Goal: Transaction & Acquisition: Purchase product/service

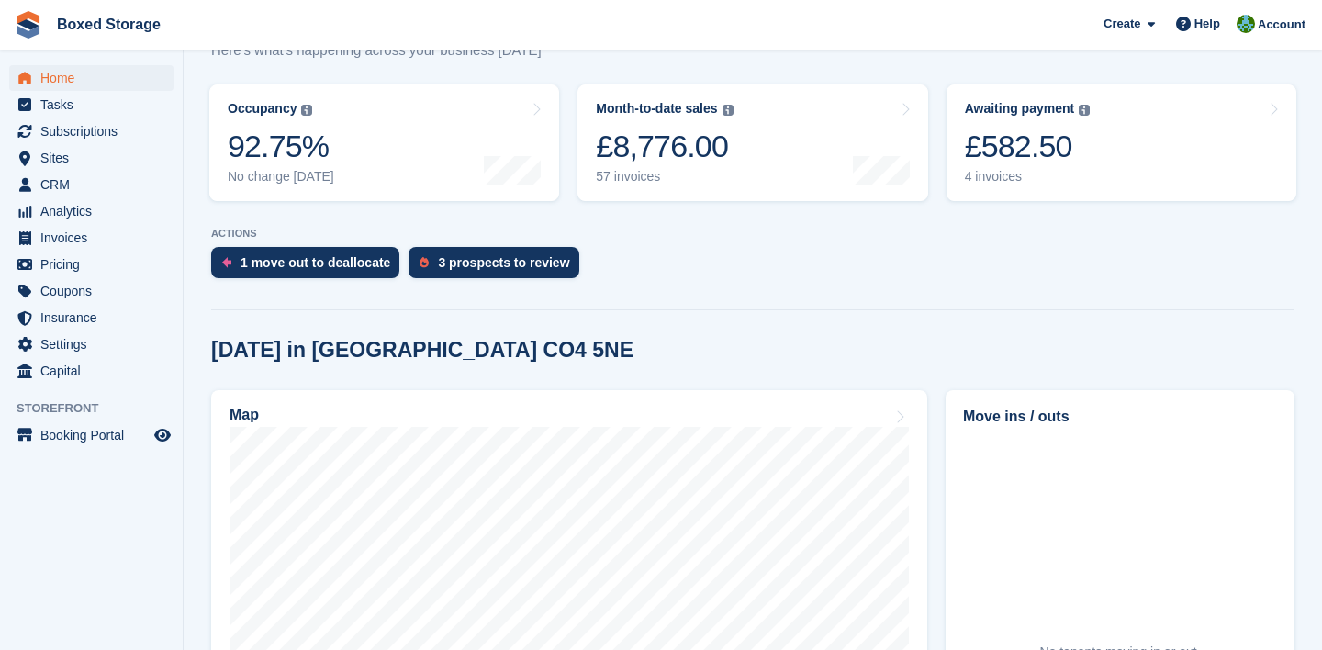
scroll to position [207, 0]
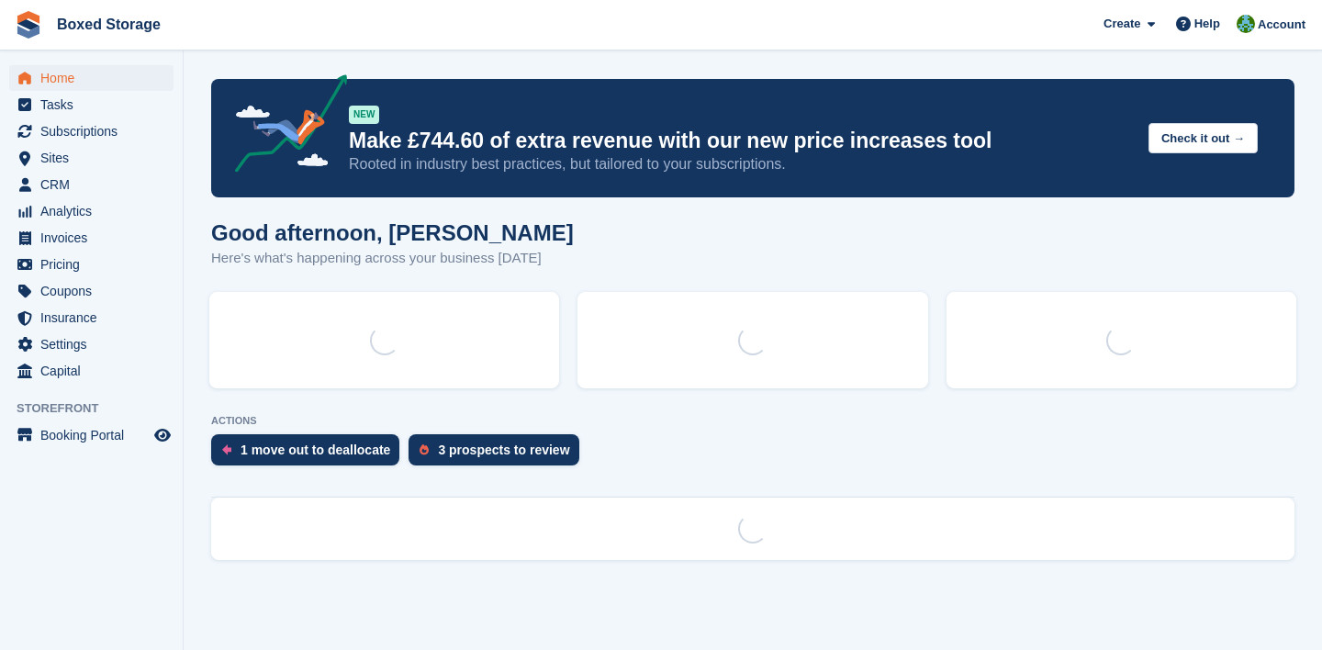
scroll to position [204, 0]
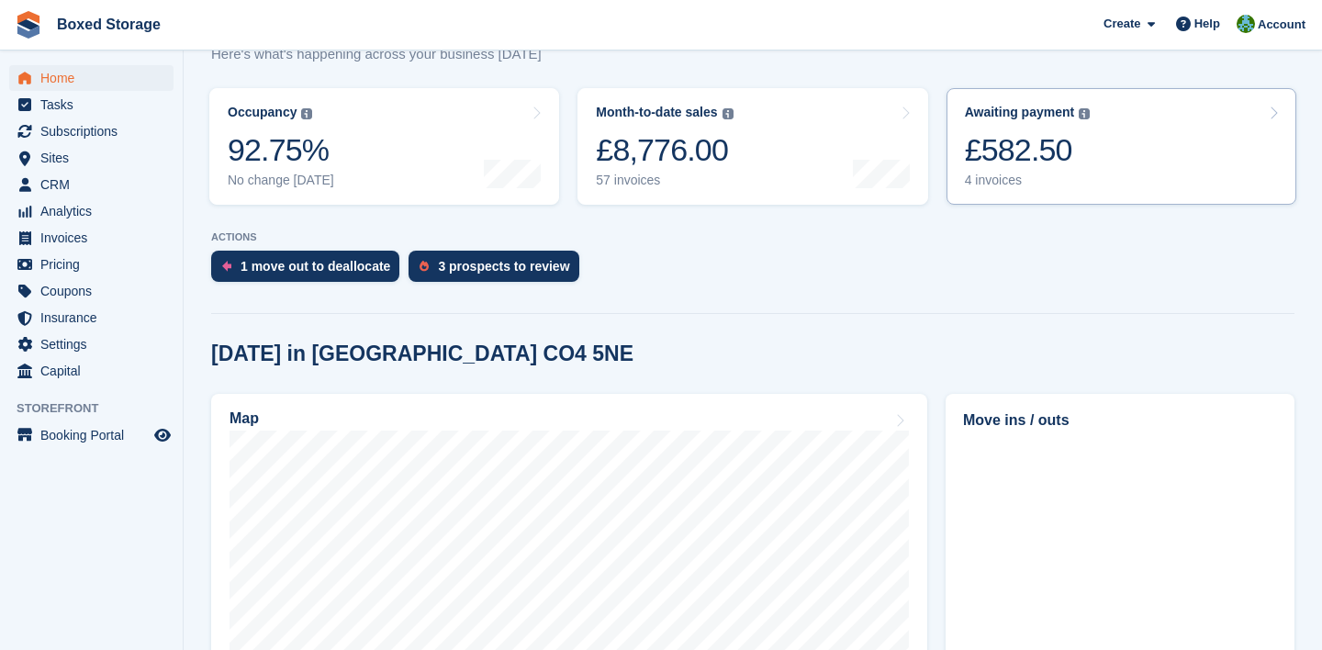
click at [1047, 137] on div "£582.50" at bounding box center [1028, 150] width 126 height 38
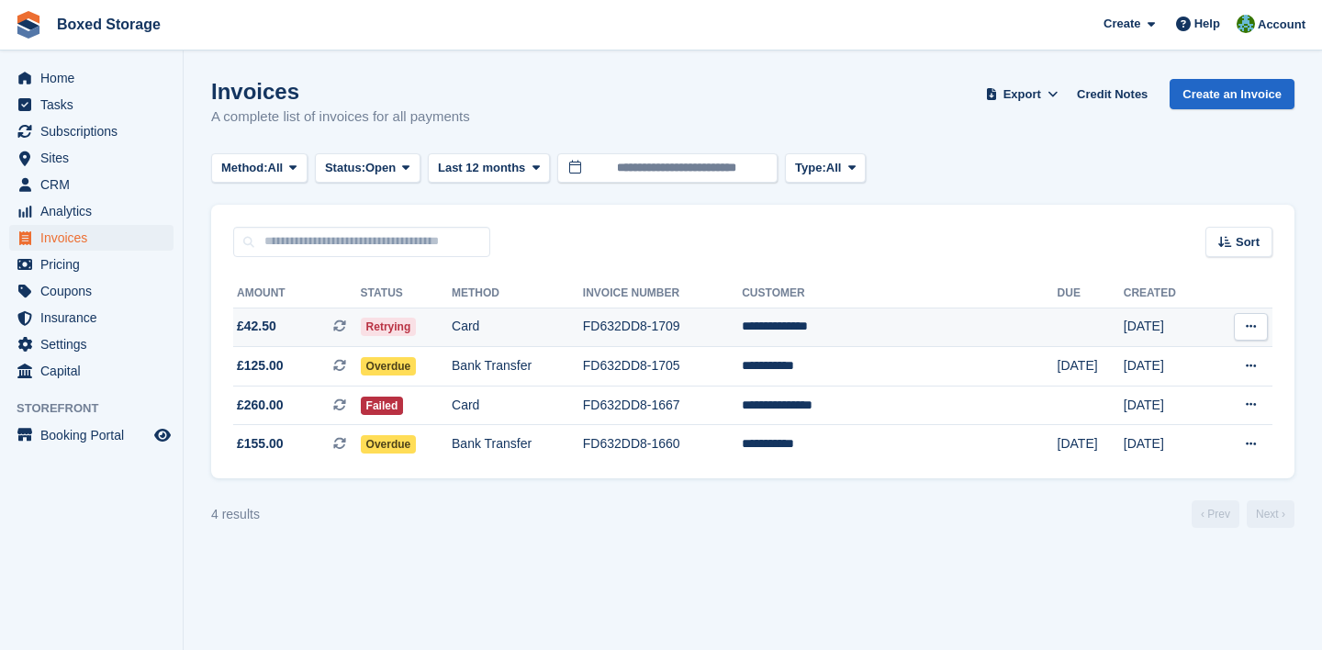
click at [742, 340] on td "FD632DD8-1709" at bounding box center [662, 327] width 159 height 39
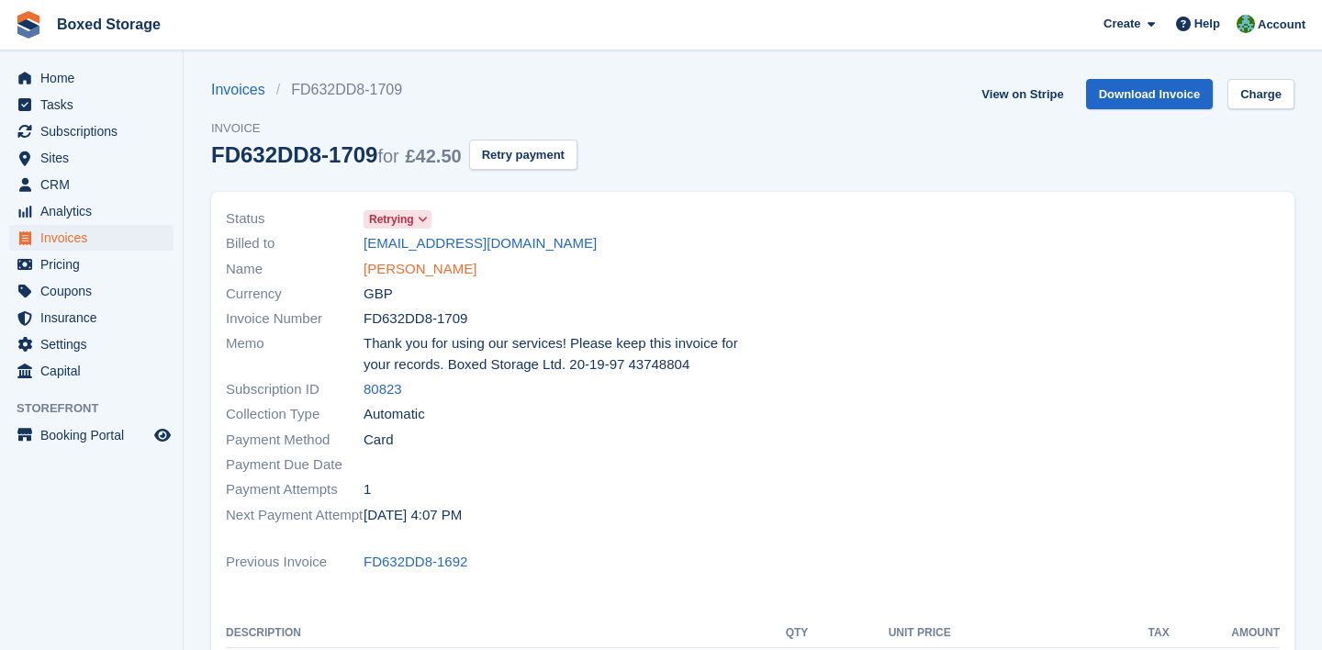
click at [432, 270] on link "[PERSON_NAME]" at bounding box center [420, 269] width 113 height 21
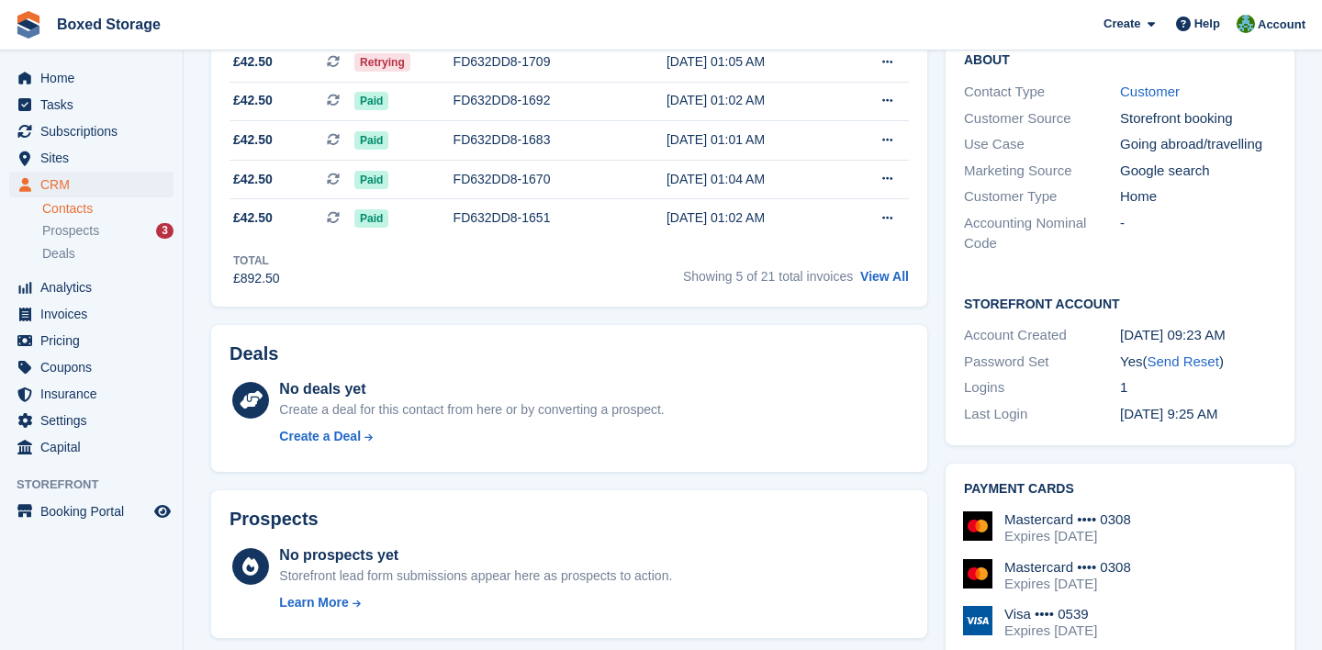
scroll to position [402, 0]
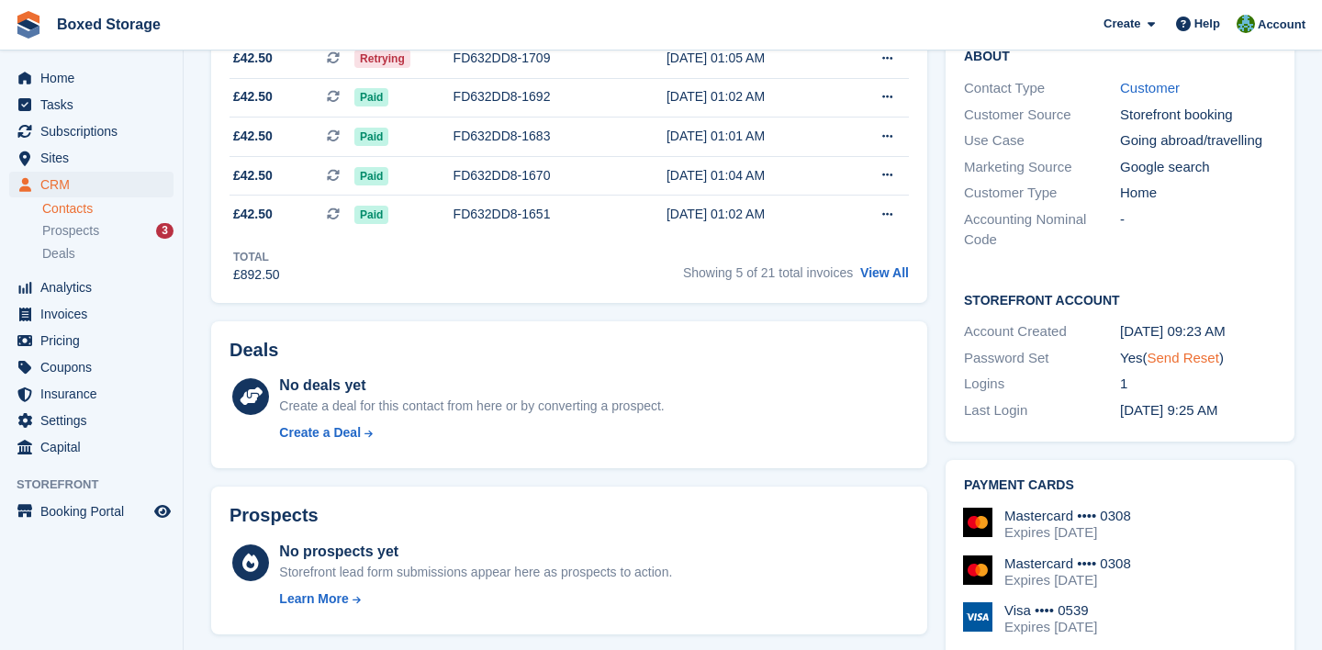
click at [1166, 355] on link "Send Reset" at bounding box center [1183, 358] width 72 height 16
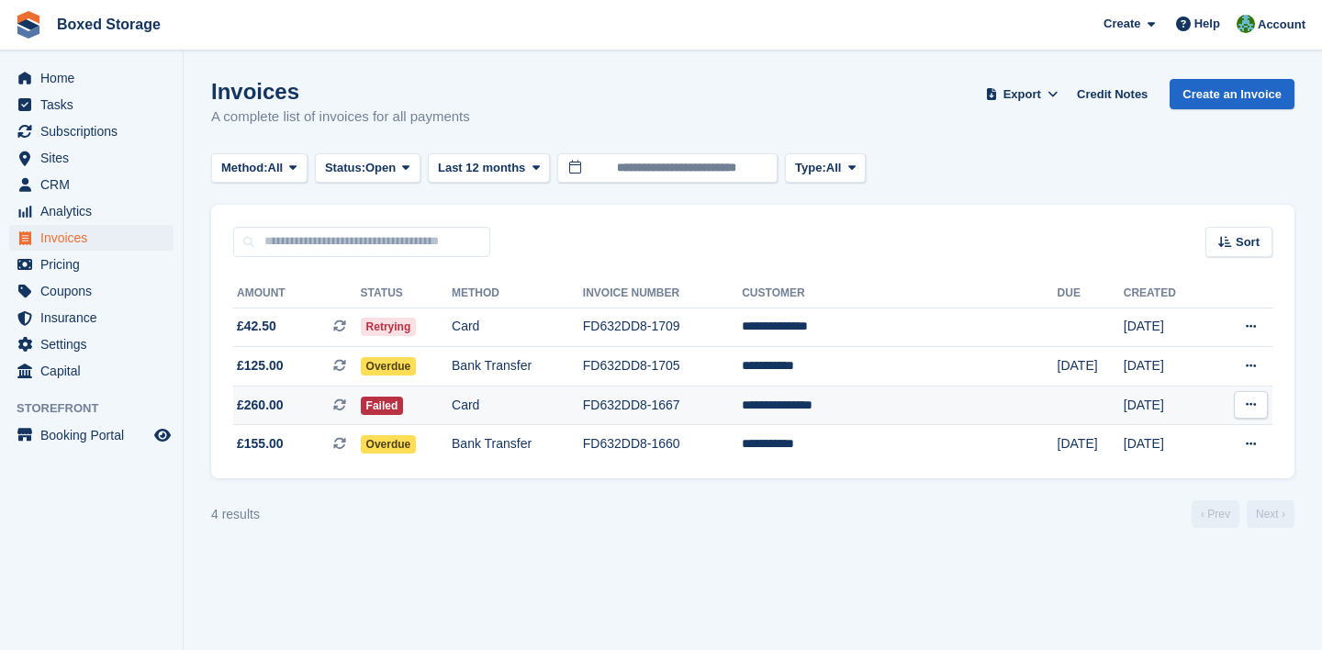
click at [698, 398] on td "FD632DD8-1667" at bounding box center [662, 405] width 159 height 39
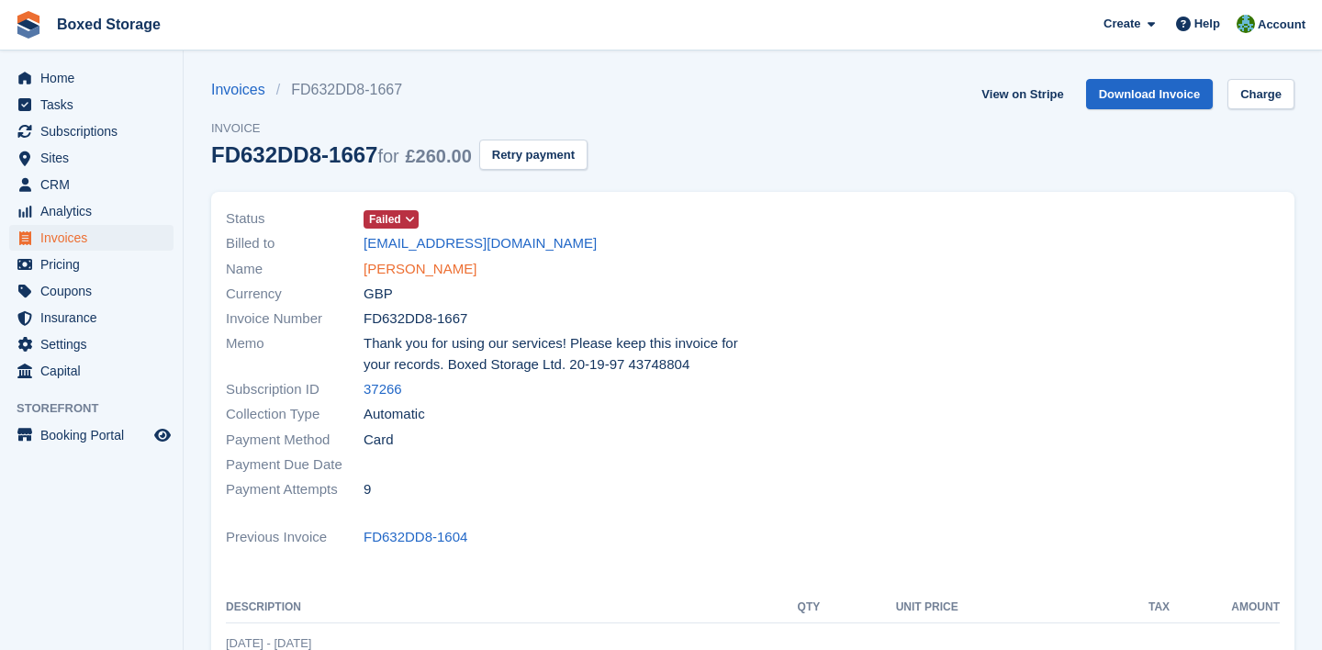
click at [439, 264] on link "Temi Arogundade" at bounding box center [420, 269] width 113 height 21
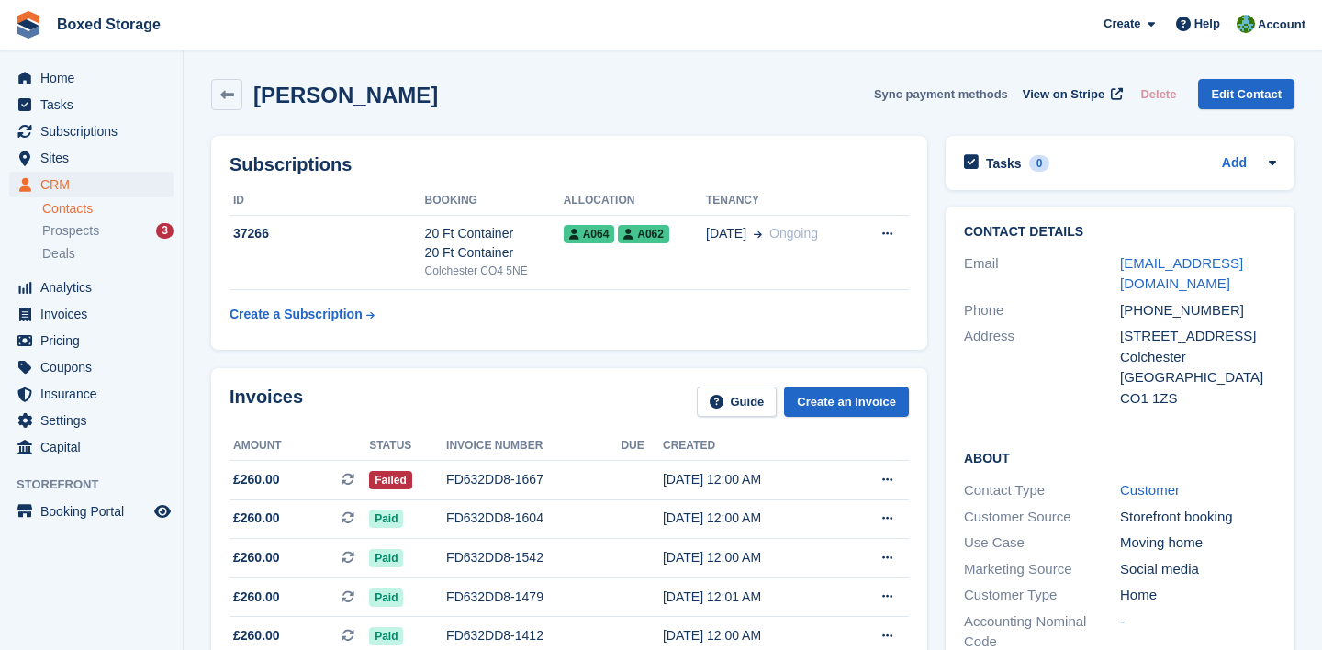
click at [959, 99] on button "Sync payment methods" at bounding box center [941, 94] width 134 height 30
click at [592, 477] on div "FD632DD8-1667" at bounding box center [533, 479] width 174 height 19
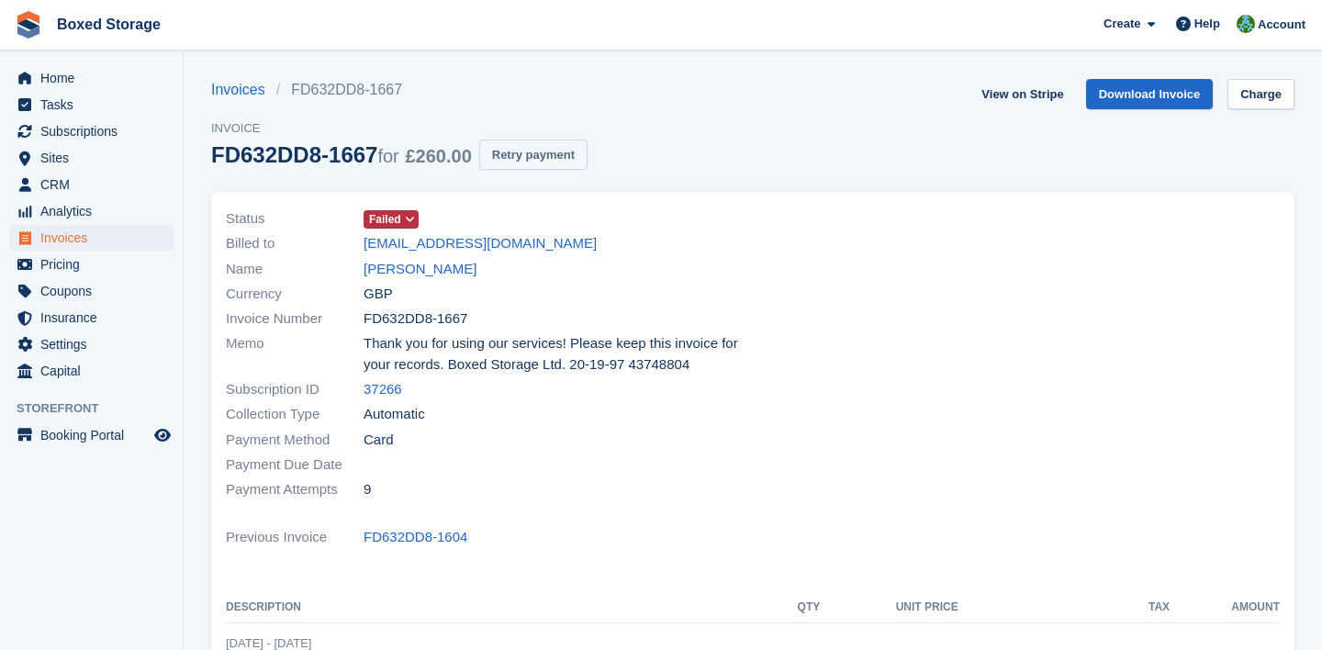
click at [545, 161] on button "Retry payment" at bounding box center [533, 155] width 108 height 30
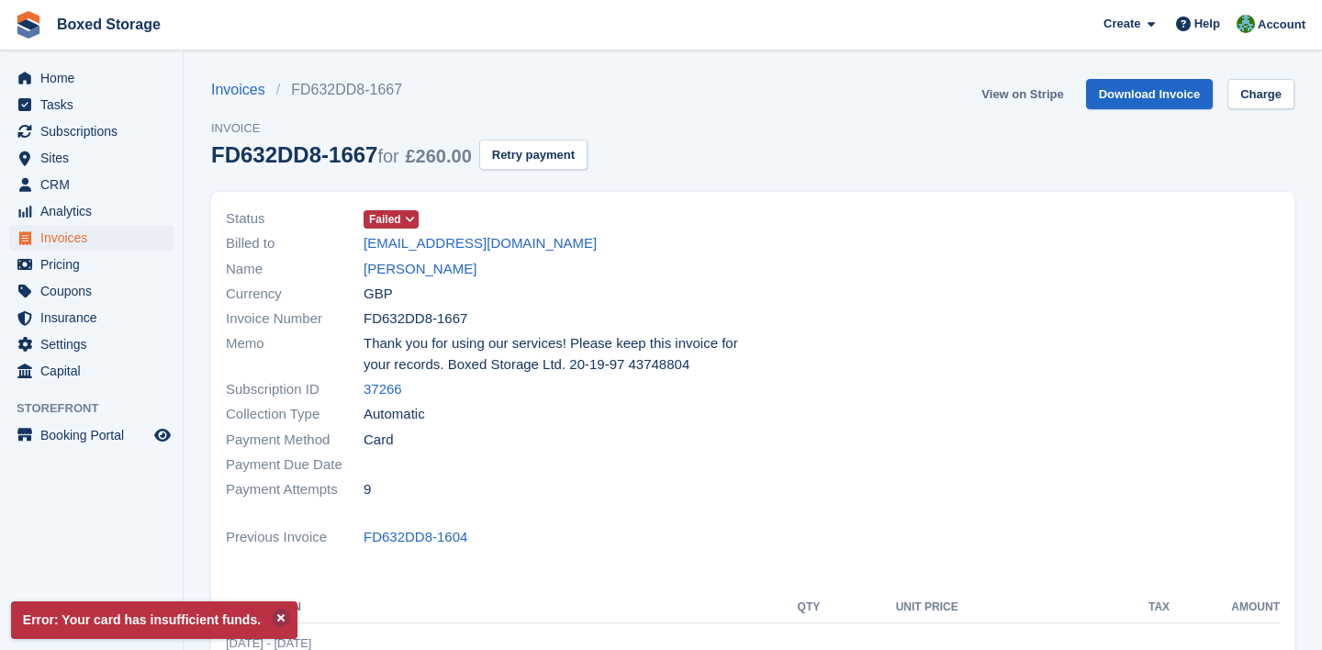
click at [1023, 95] on link "View on Stripe" at bounding box center [1022, 94] width 96 height 30
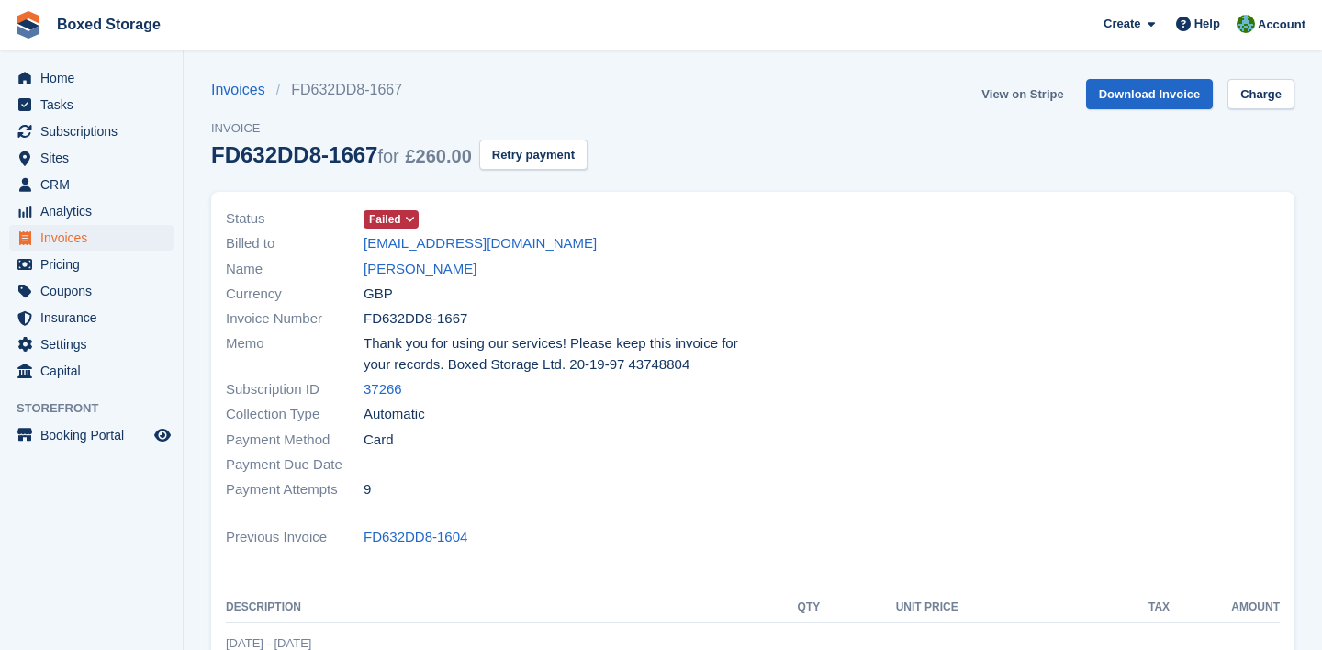
click at [1032, 95] on link "View on Stripe" at bounding box center [1022, 94] width 96 height 30
click at [1237, 91] on link "Charge" at bounding box center [1260, 94] width 67 height 30
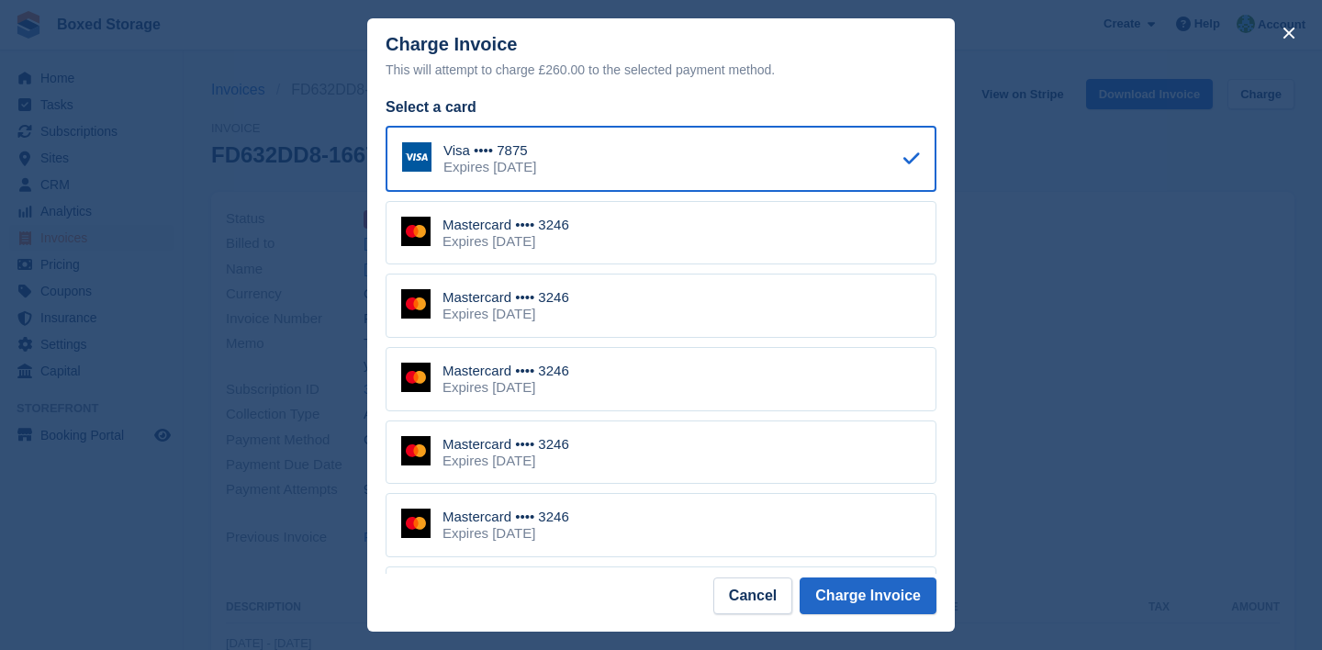
click at [673, 240] on div "Mastercard •••• 3246 Expires May 2027" at bounding box center [661, 233] width 551 height 64
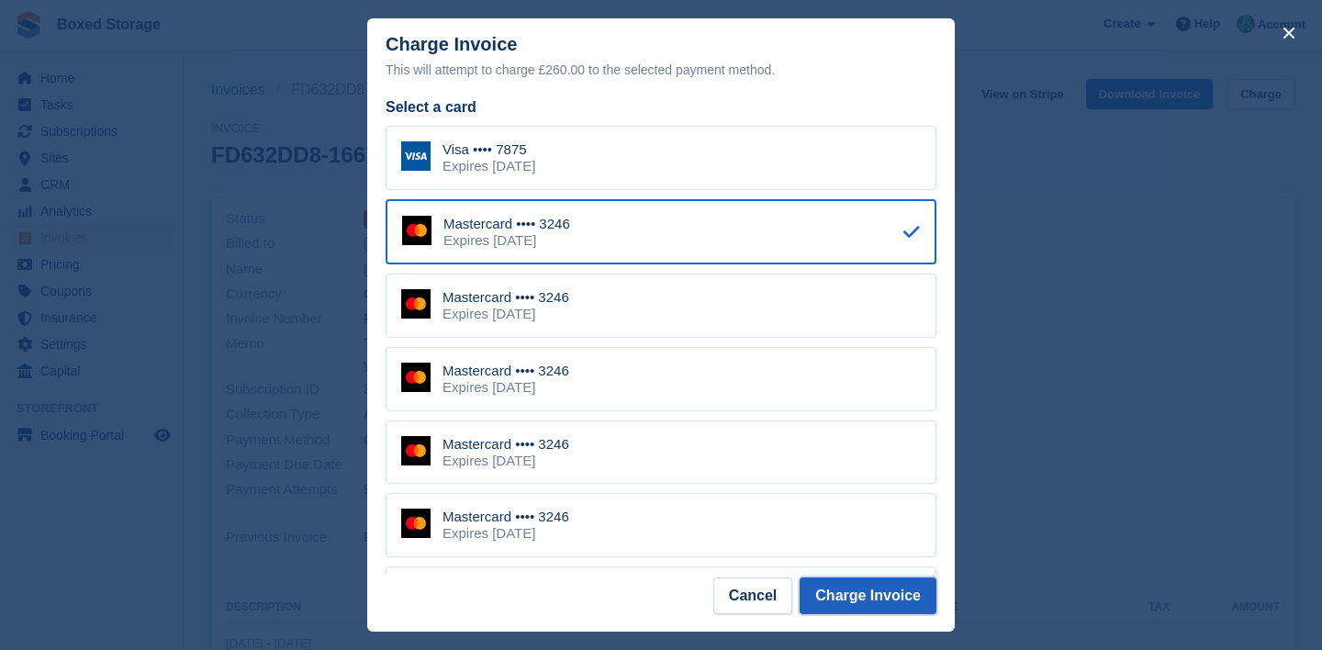
click at [827, 588] on button "Charge Invoice" at bounding box center [868, 595] width 137 height 37
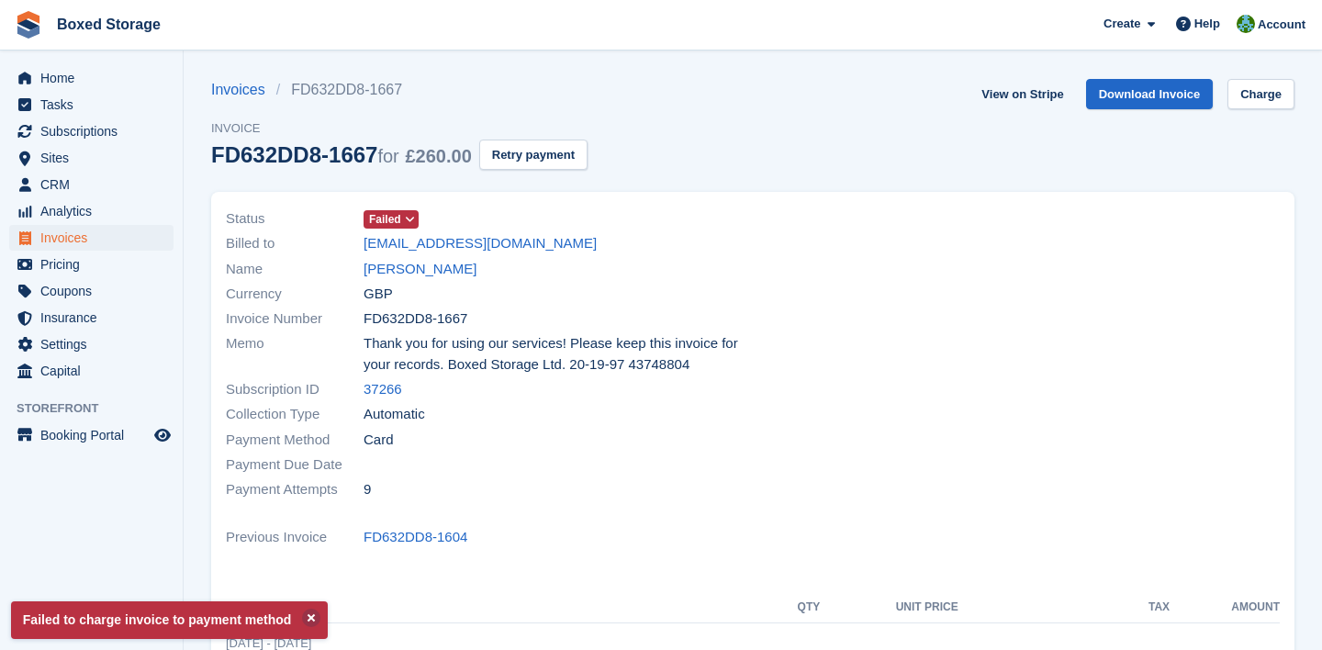
click at [402, 218] on span "Failed" at bounding box center [391, 219] width 55 height 18
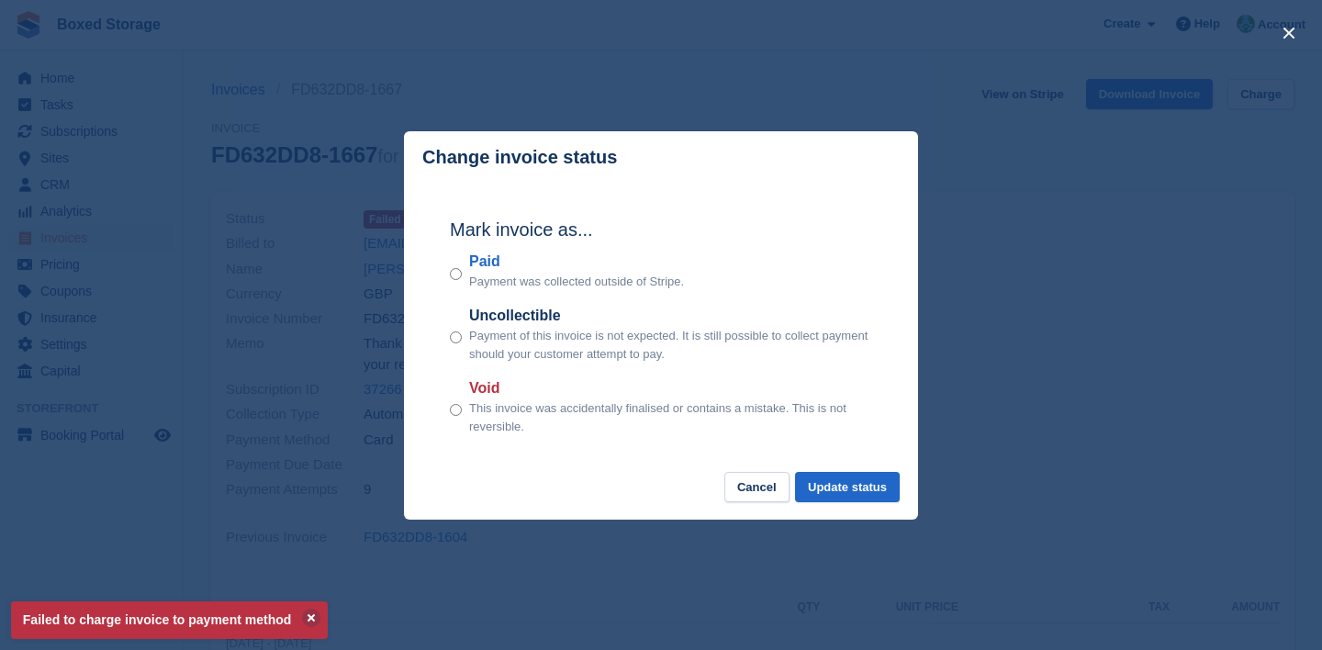
click at [1125, 232] on div "close" at bounding box center [661, 325] width 1322 height 650
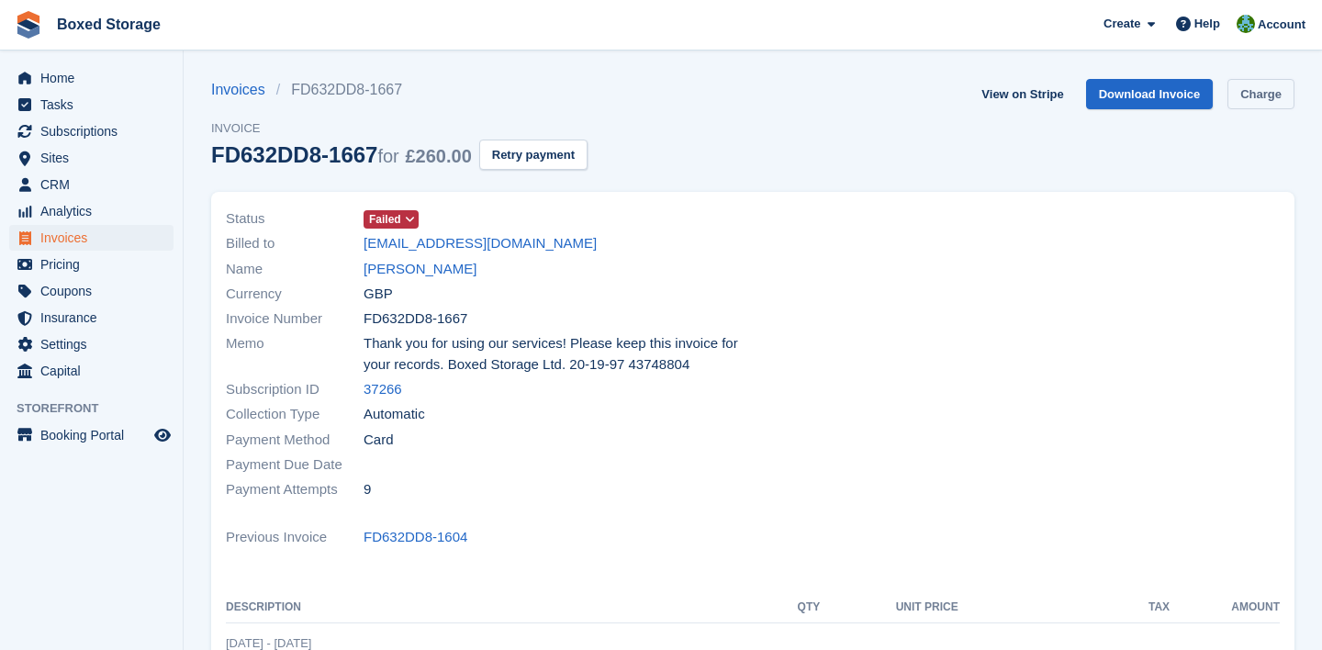
click at [1230, 87] on link "Charge" at bounding box center [1260, 94] width 67 height 30
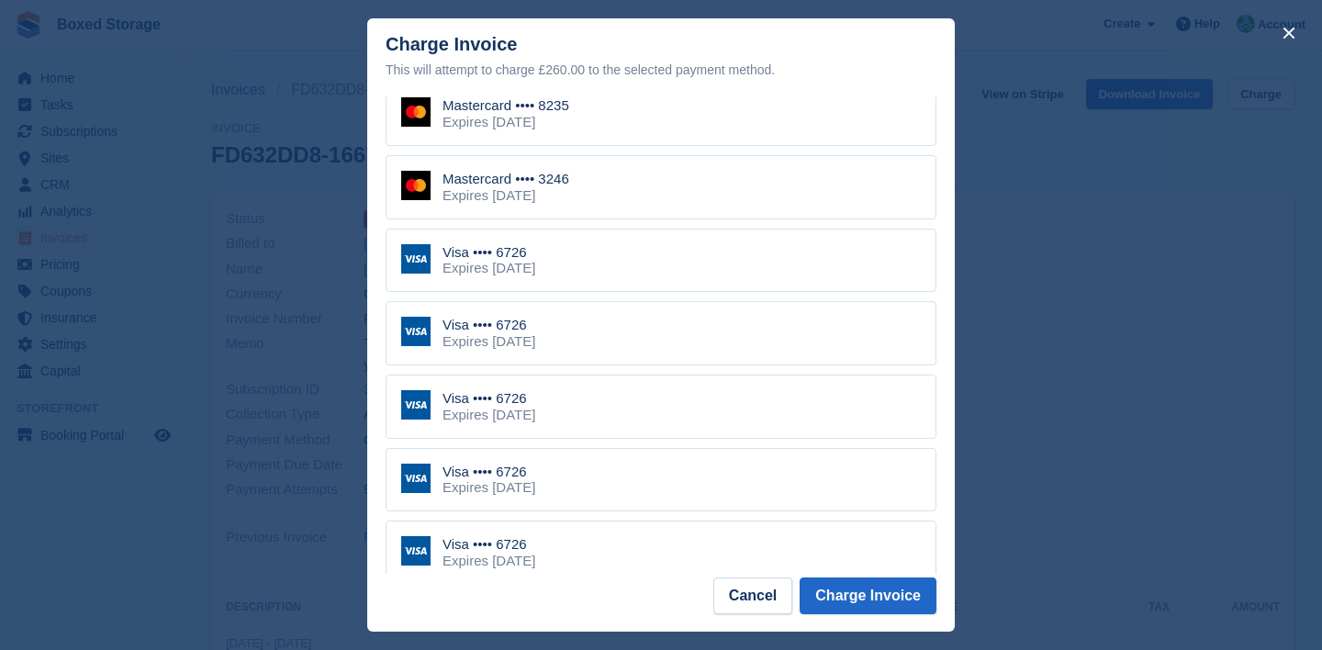
click at [650, 263] on div "Visa •••• 6726 Expires December 2031" at bounding box center [661, 261] width 551 height 64
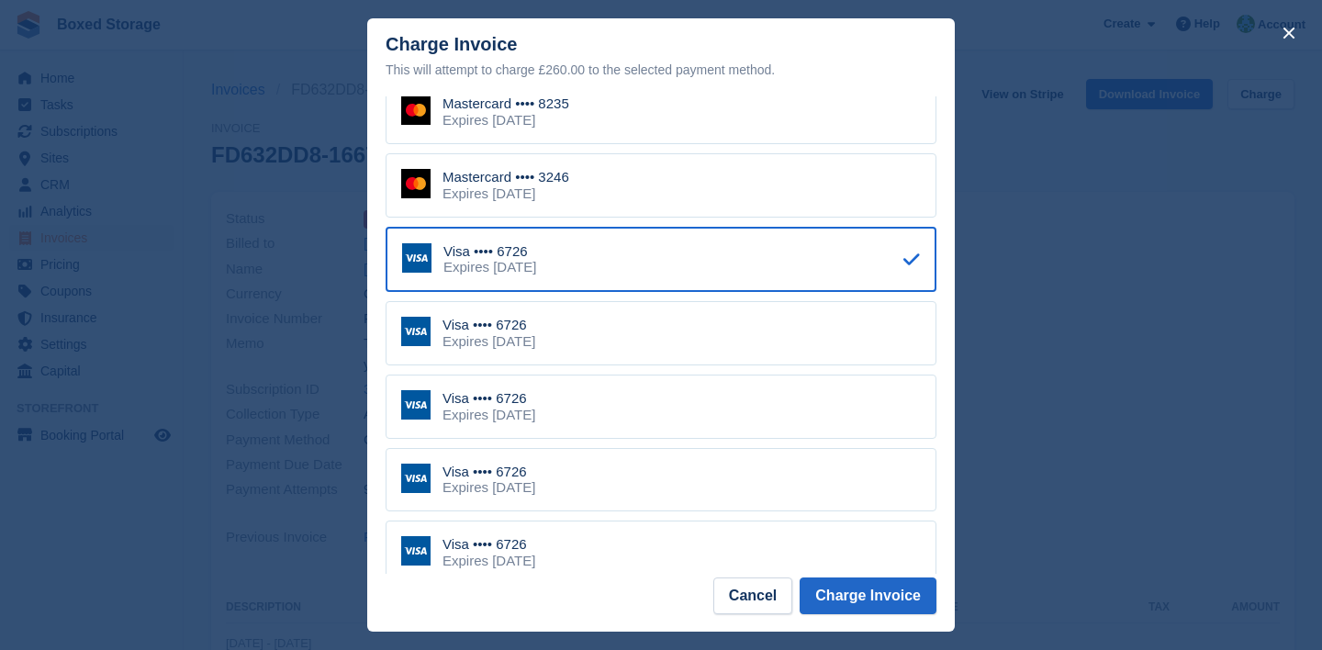
scroll to position [483, 0]
click at [858, 589] on button "Charge Invoice" at bounding box center [868, 595] width 137 height 37
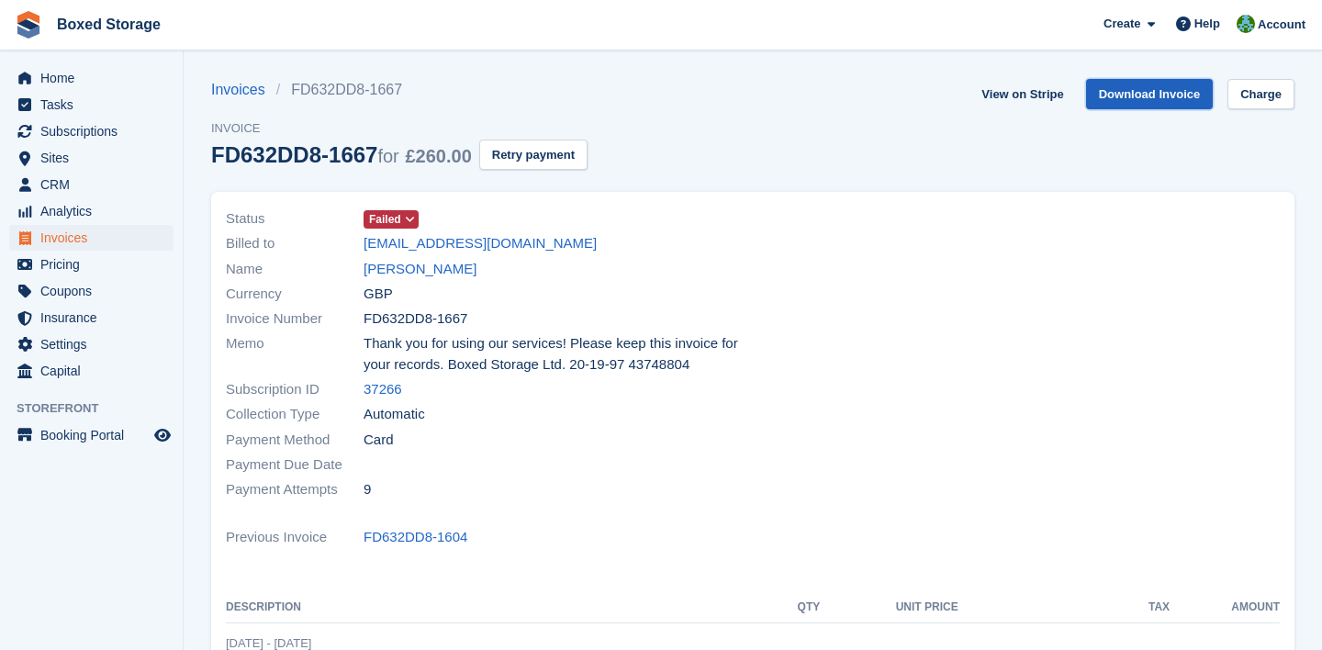
click at [1166, 90] on link "Download Invoice" at bounding box center [1150, 94] width 128 height 30
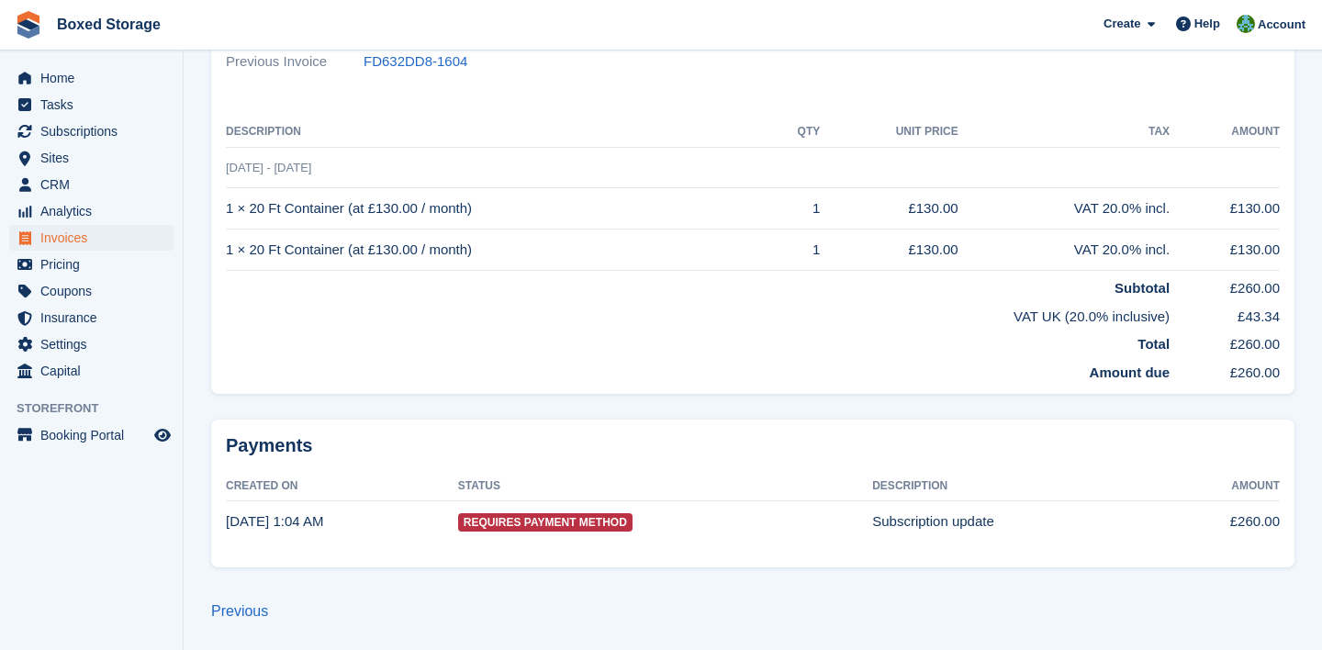
scroll to position [0, 0]
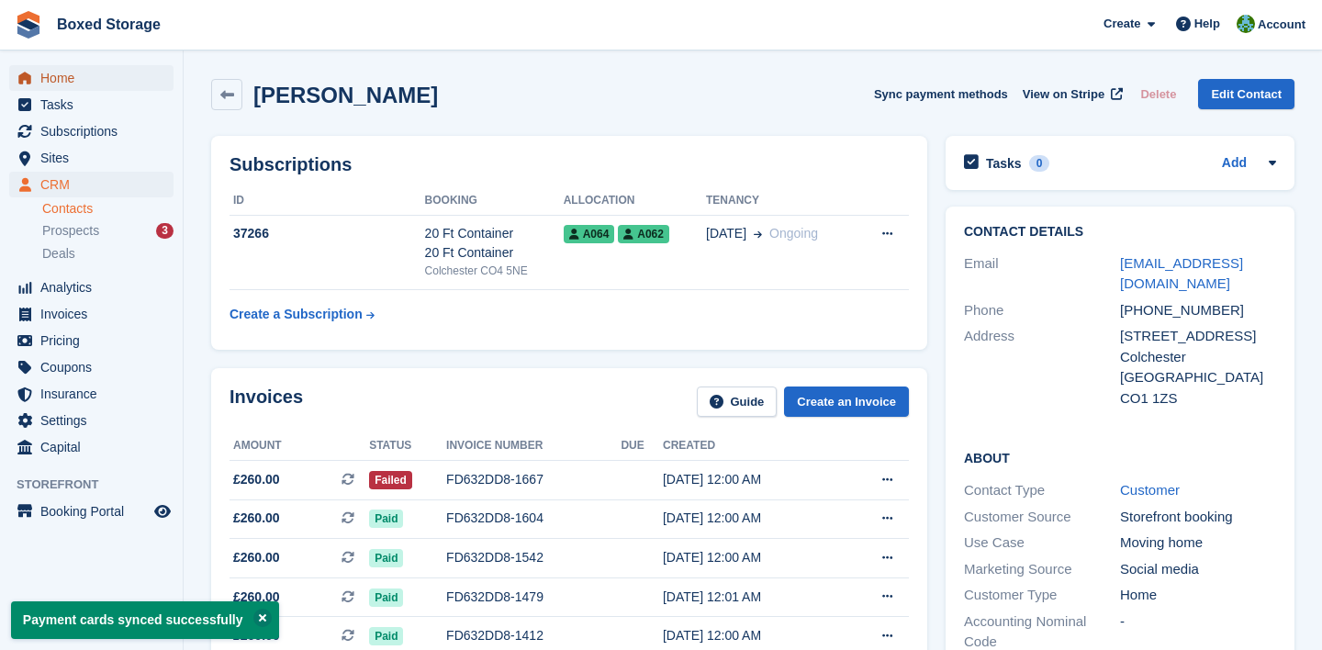
click at [124, 79] on span "Home" at bounding box center [95, 78] width 110 height 26
